Goal: Task Accomplishment & Management: Manage account settings

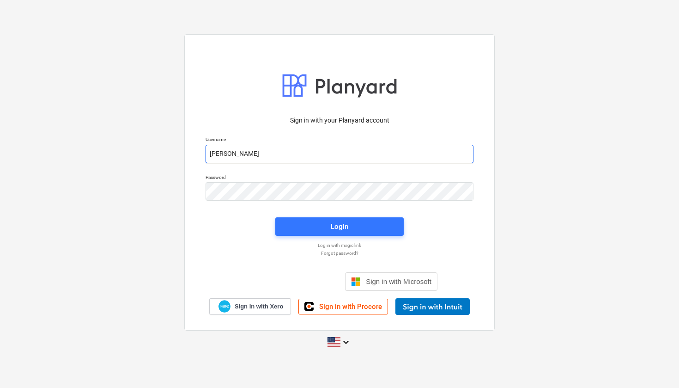
click at [278, 152] on input "[PERSON_NAME]" at bounding box center [340, 154] width 268 height 18
type input "[EMAIL_ADDRESS][PERSON_NAME][DOMAIN_NAME]"
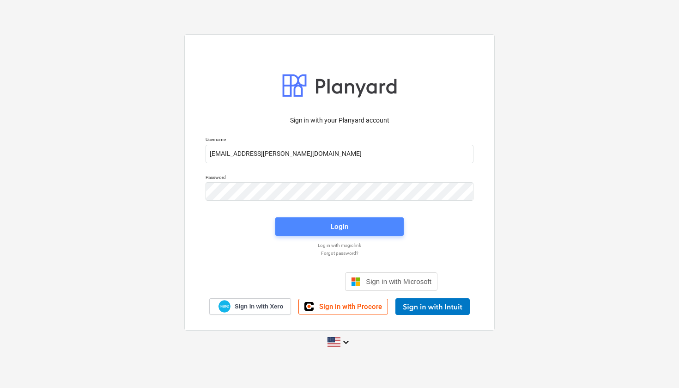
click at [343, 226] on div "Login" at bounding box center [340, 226] width 18 height 12
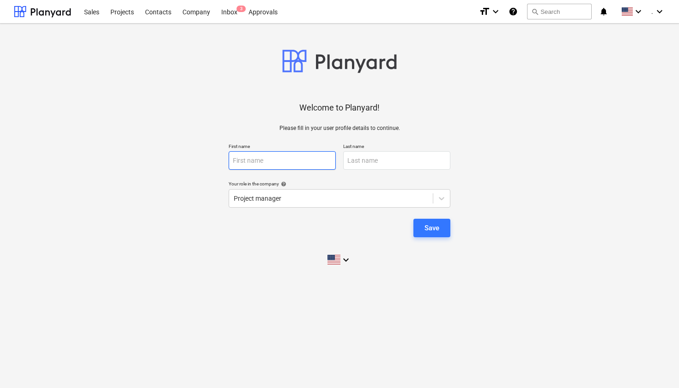
click at [301, 154] on input "text" at bounding box center [282, 160] width 107 height 18
type input "[DEMOGRAPHIC_DATA]"
type input "[PERSON_NAME]"
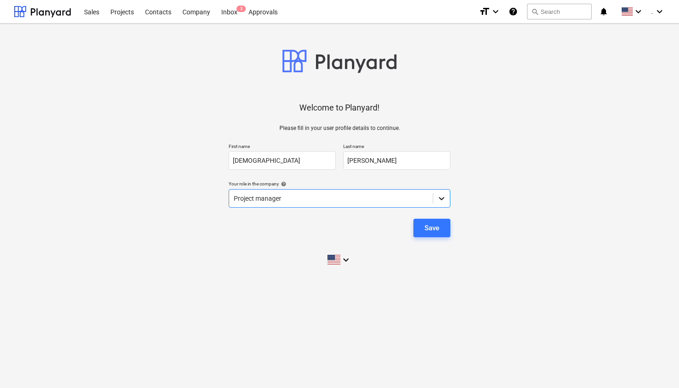
click at [445, 202] on div at bounding box center [441, 198] width 17 height 17
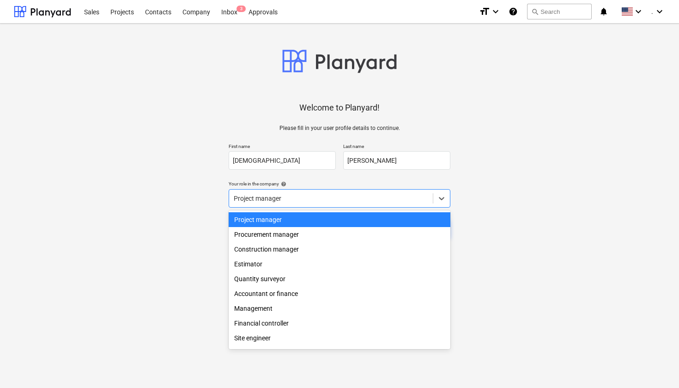
click at [367, 222] on div "Project manager" at bounding box center [340, 219] width 222 height 15
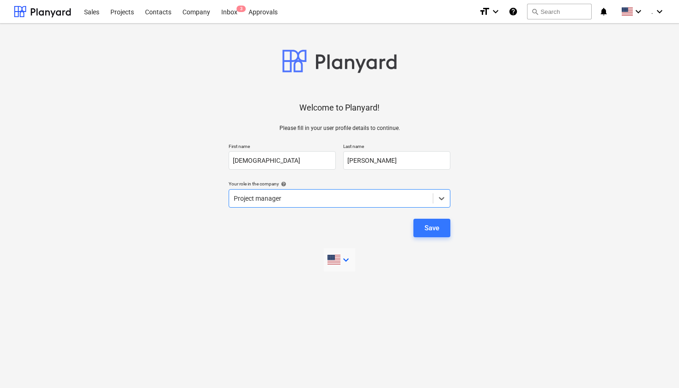
click at [347, 256] on icon "keyboard_arrow_down" at bounding box center [346, 259] width 11 height 11
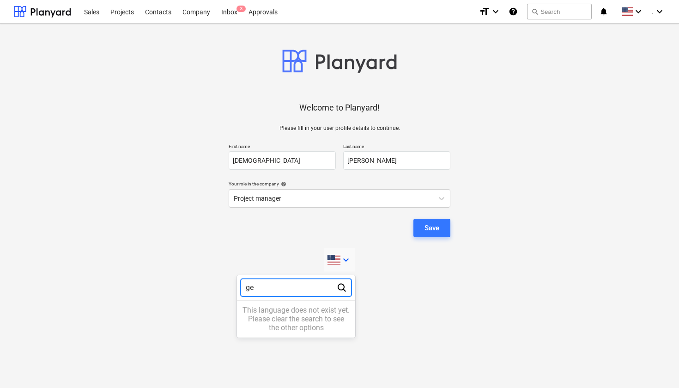
type input "g"
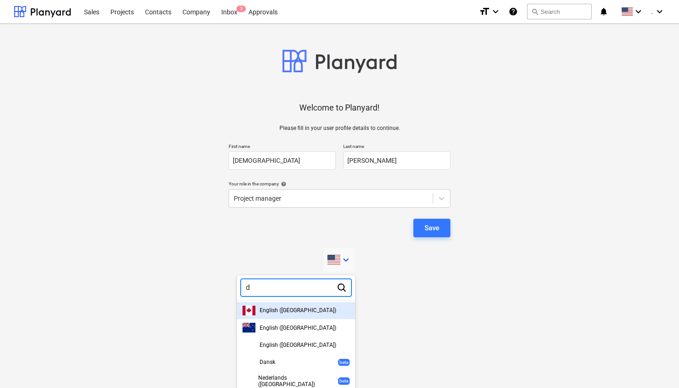
type input "de"
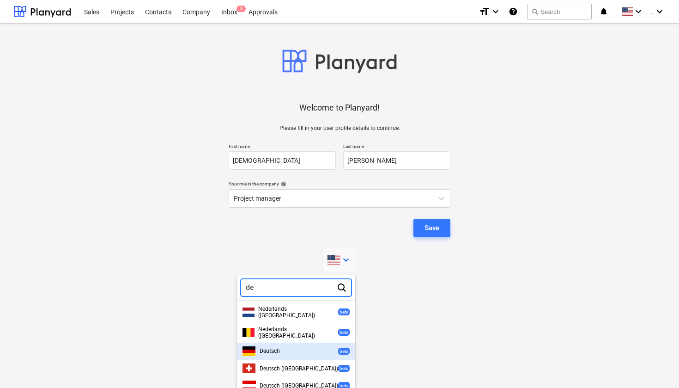
click at [289, 347] on div "Deutsch beta" at bounding box center [296, 351] width 107 height 10
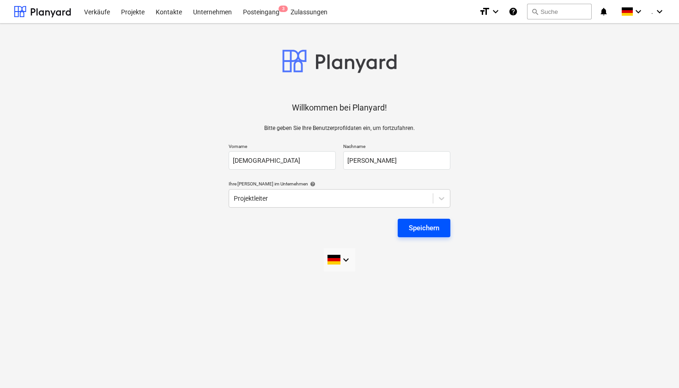
click at [428, 227] on div "Speichern" at bounding box center [424, 228] width 31 height 12
